Goal: Information Seeking & Learning: Learn about a topic

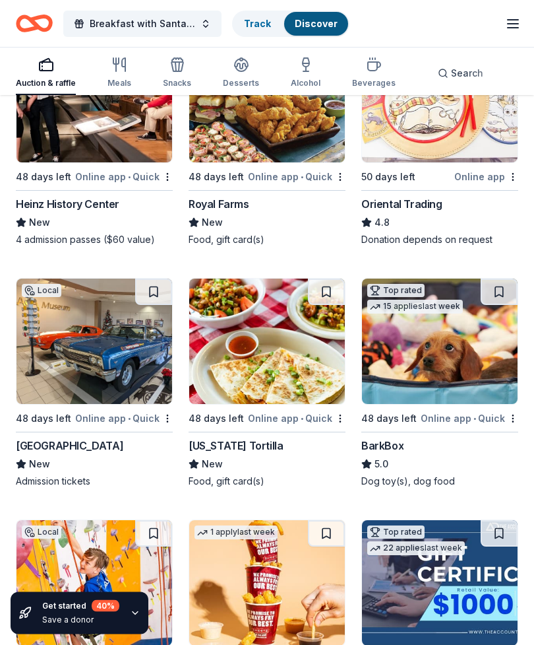
scroll to position [428, 0]
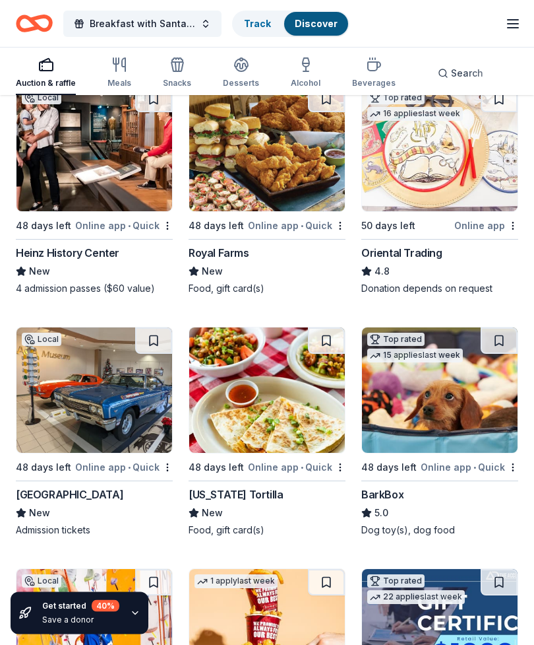
click at [119, 73] on div "Meals" at bounding box center [120, 73] width 24 height 32
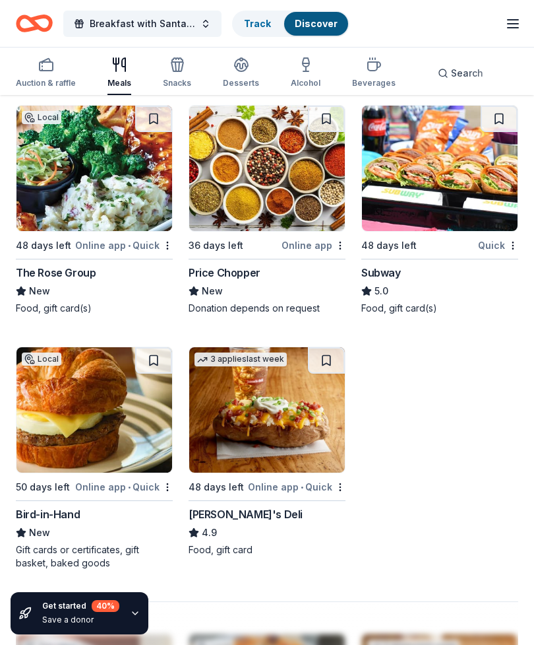
scroll to position [1400, 0]
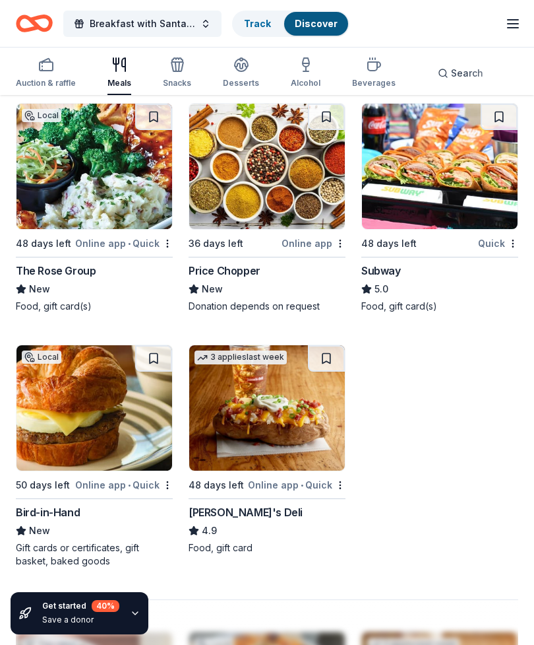
click at [173, 73] on div "Snacks" at bounding box center [177, 73] width 28 height 32
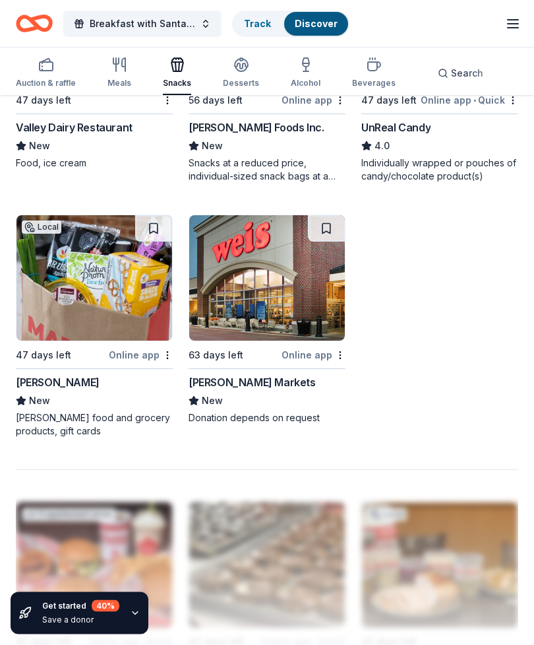
scroll to position [1504, 0]
click at [69, 401] on div "New" at bounding box center [94, 401] width 157 height 16
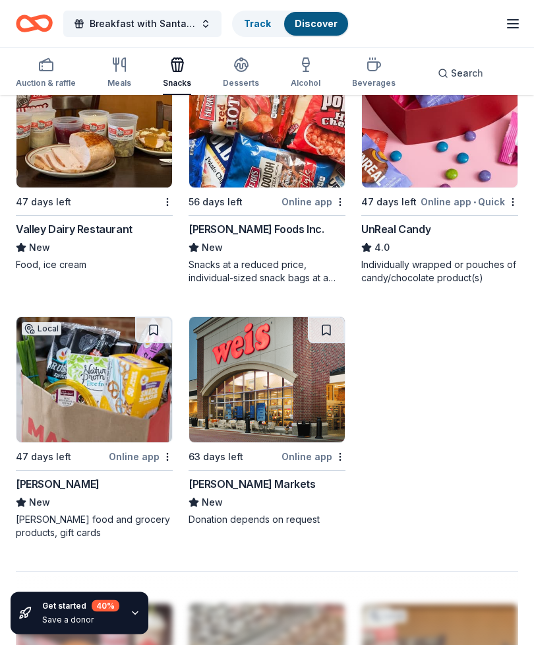
scroll to position [1384, 0]
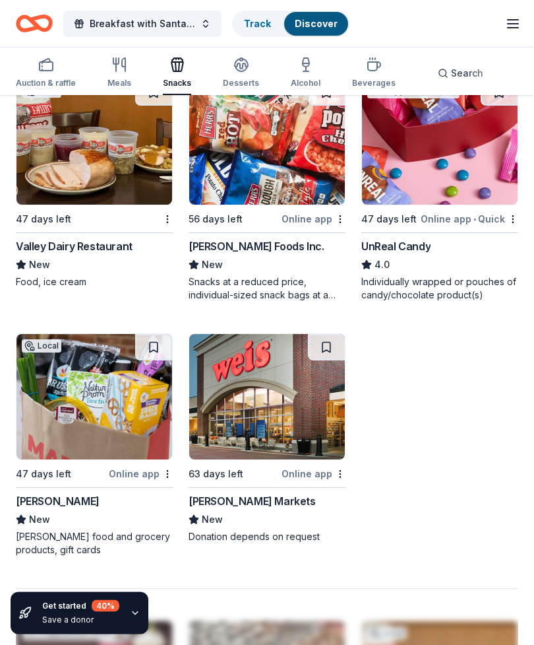
click at [237, 79] on div "Desserts" at bounding box center [241, 83] width 36 height 11
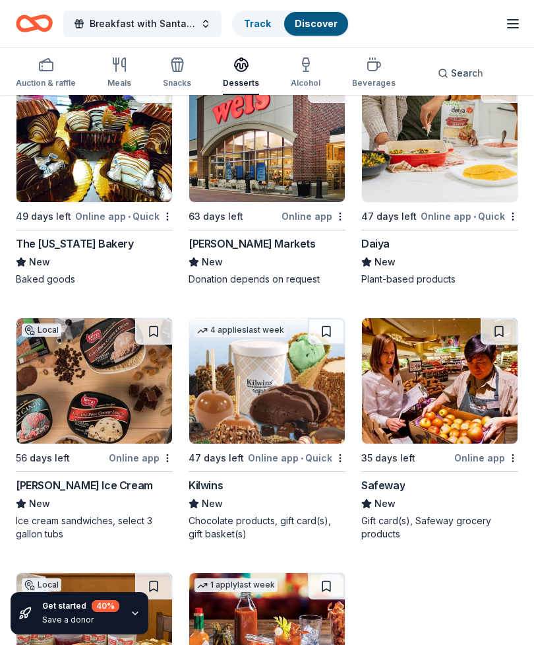
scroll to position [1174, 0]
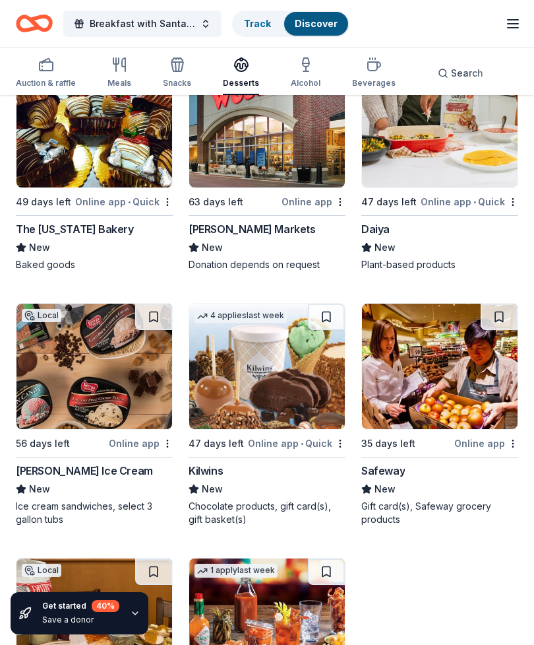
click at [366, 71] on icon "button" at bounding box center [374, 65] width 16 height 16
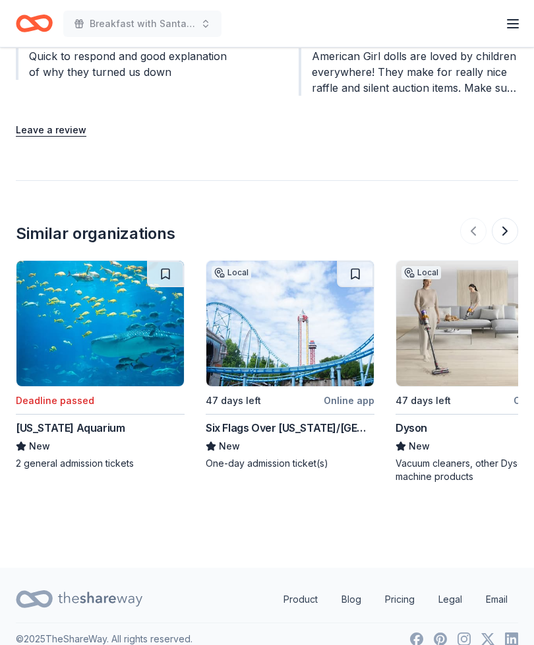
scroll to position [1252, 0]
